Goal: Use online tool/utility: Utilize a website feature to perform a specific function

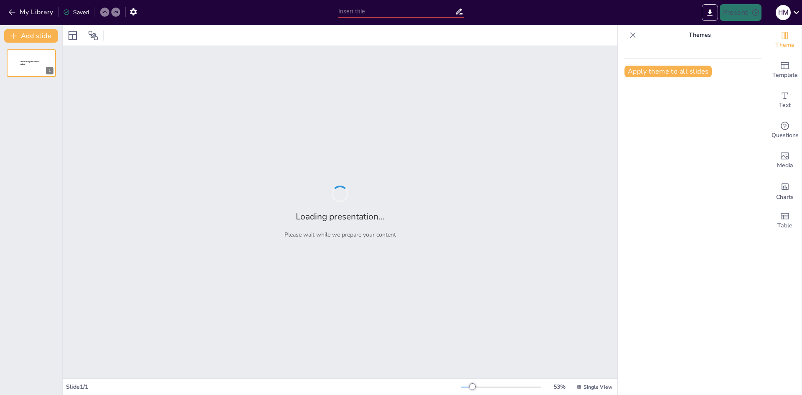
type input "Imported Capacitacion Trabajo en Equipo.pptx"
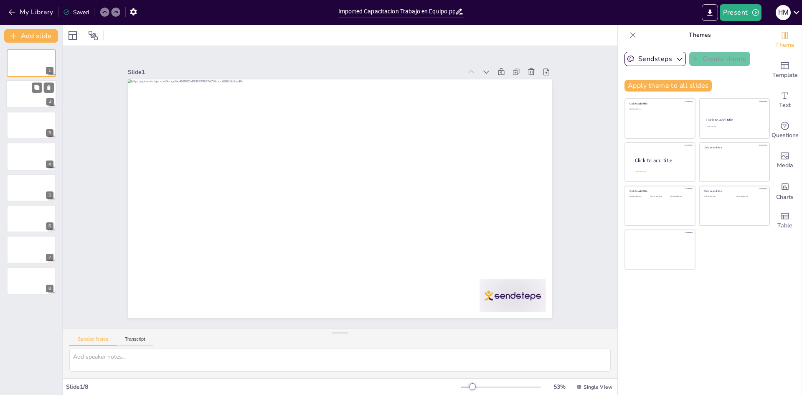
click at [20, 94] on div at bounding box center [31, 94] width 50 height 28
click at [22, 125] on div at bounding box center [31, 125] width 50 height 28
click at [23, 155] on div at bounding box center [31, 156] width 50 height 28
click at [17, 185] on div at bounding box center [31, 187] width 50 height 28
click at [17, 208] on div at bounding box center [31, 218] width 50 height 28
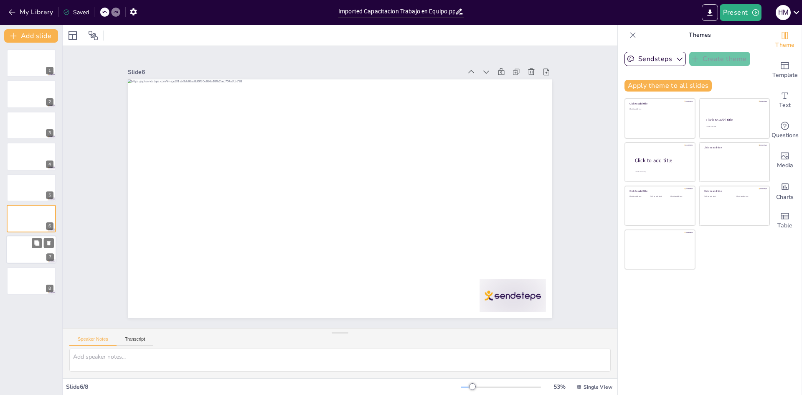
click at [13, 250] on div at bounding box center [31, 250] width 50 height 28
click at [19, 282] on div at bounding box center [31, 280] width 50 height 28
click at [571, 161] on icon at bounding box center [575, 165] width 8 height 8
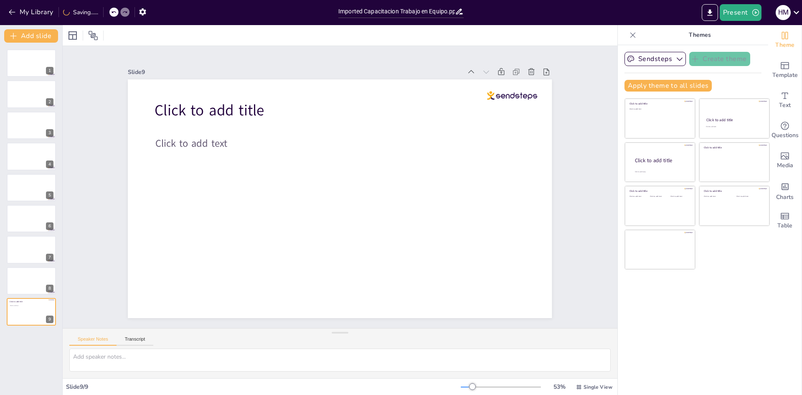
click at [568, 137] on icon at bounding box center [572, 141] width 8 height 8
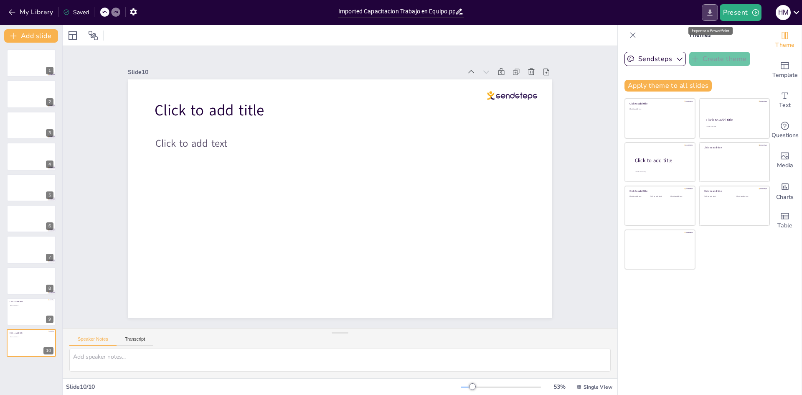
click at [711, 13] on icon "Export to PowerPoint" at bounding box center [709, 12] width 5 height 6
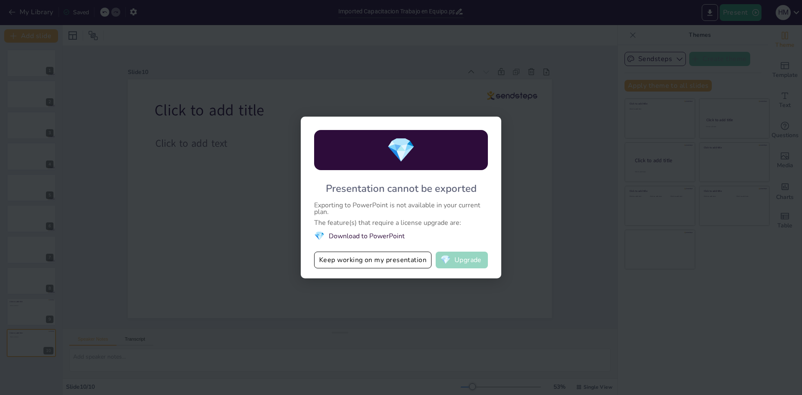
click at [444, 261] on span "💎" at bounding box center [445, 260] width 10 height 8
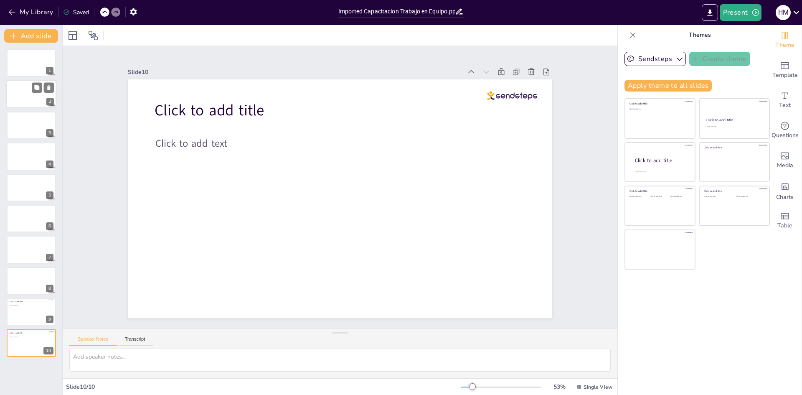
click at [36, 97] on div at bounding box center [31, 94] width 50 height 28
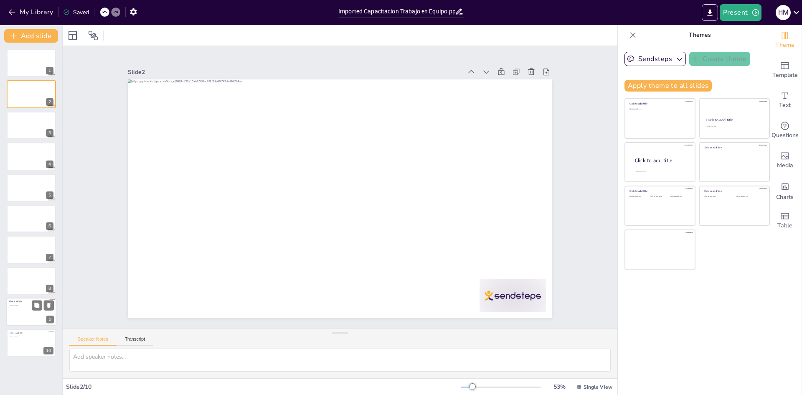
click at [15, 309] on div at bounding box center [31, 311] width 50 height 28
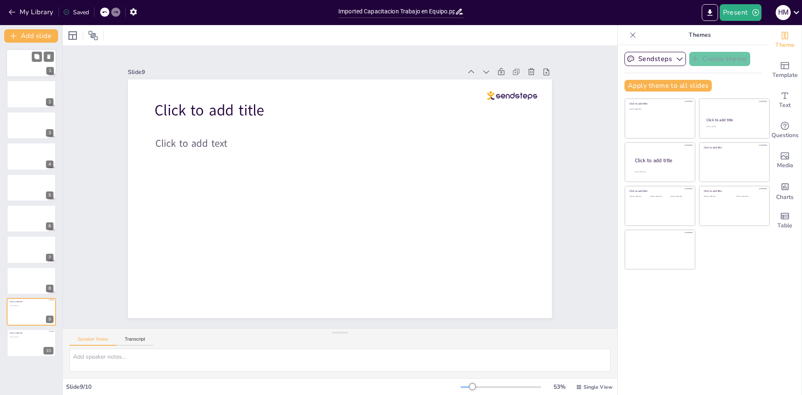
click at [37, 68] on div at bounding box center [31, 63] width 50 height 28
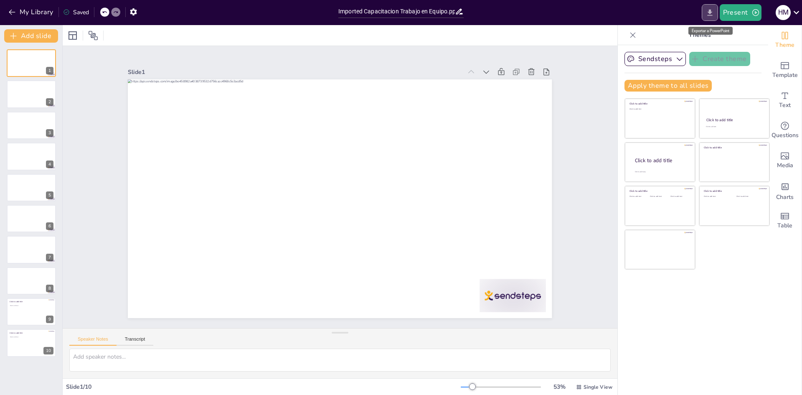
click at [711, 14] on icon "Export to PowerPoint" at bounding box center [709, 12] width 9 height 9
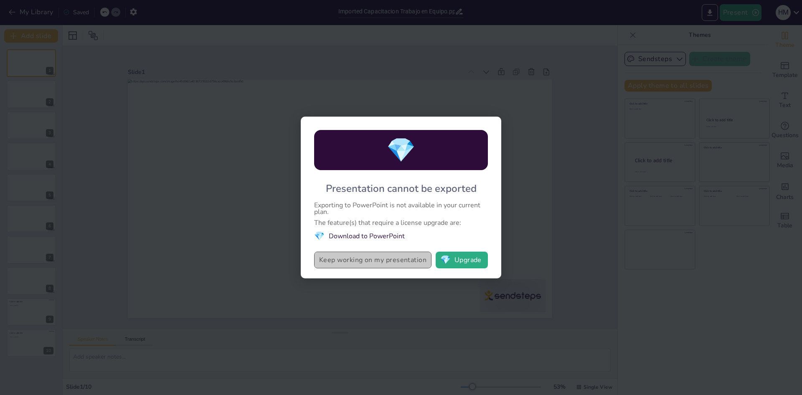
click at [359, 261] on button "Keep working on my presentation" at bounding box center [372, 259] width 117 height 17
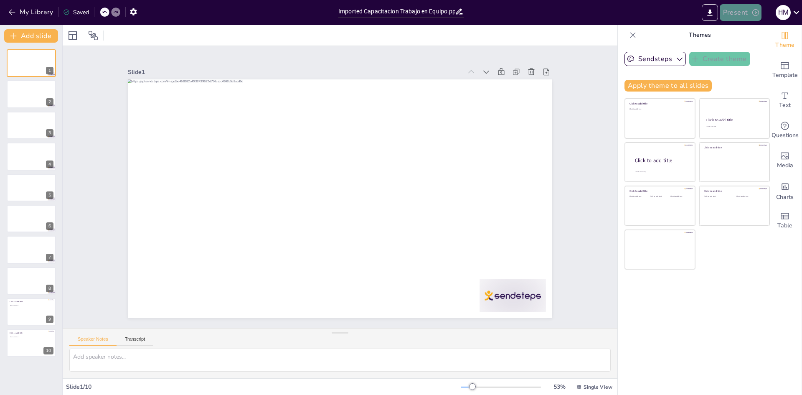
click at [752, 13] on icon "button" at bounding box center [755, 12] width 7 height 7
click at [744, 30] on font "Presentación de vista previa" at bounding box center [762, 31] width 70 height 6
